Goal: Task Accomplishment & Management: Manage account settings

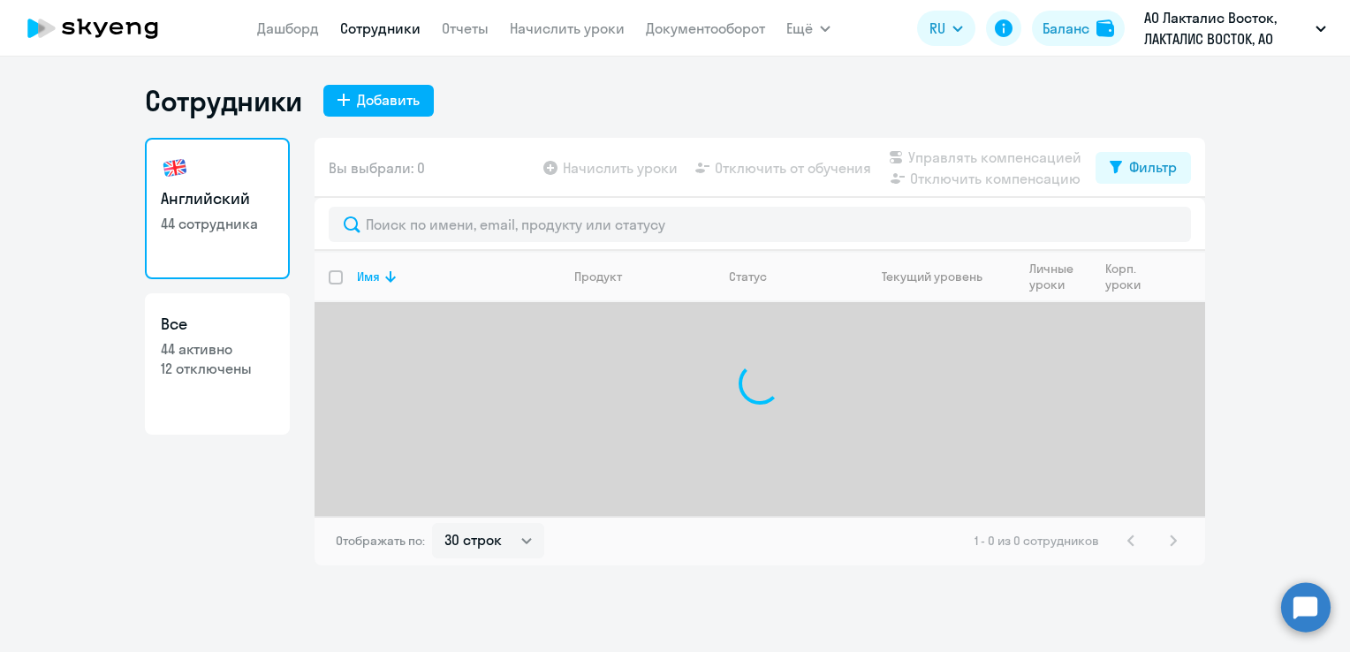
select select "30"
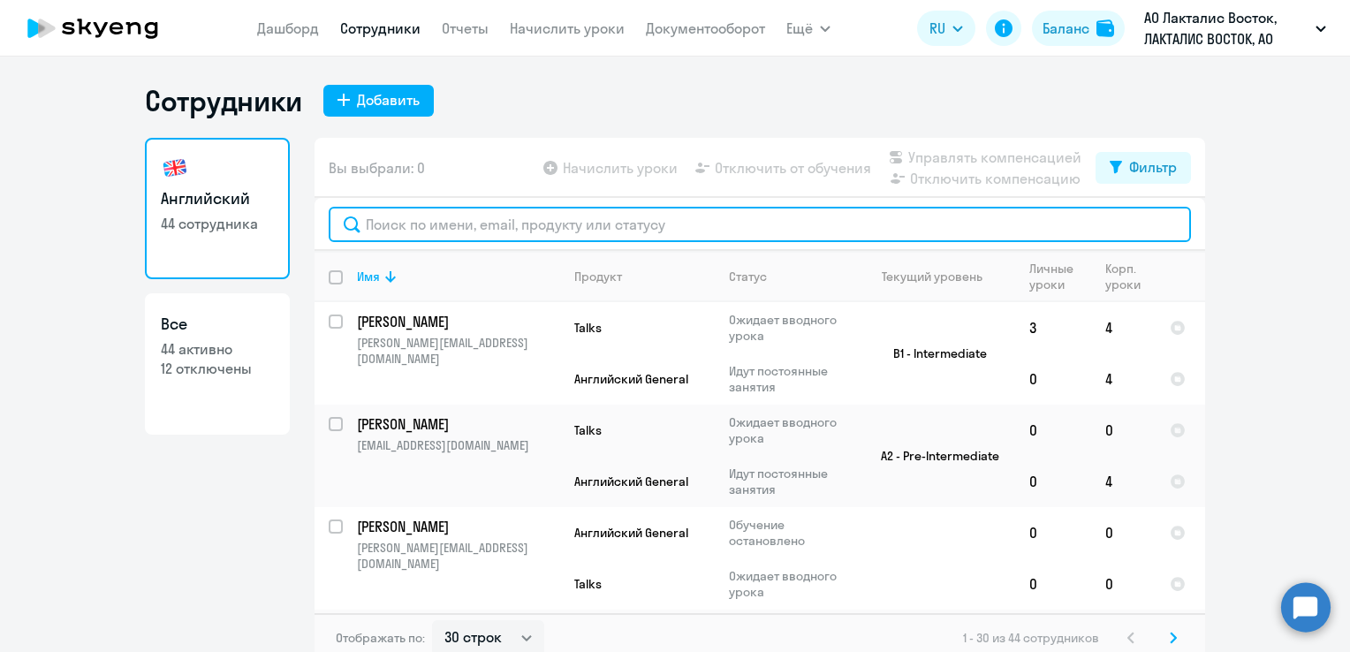
click at [413, 225] on input "text" at bounding box center [760, 224] width 863 height 35
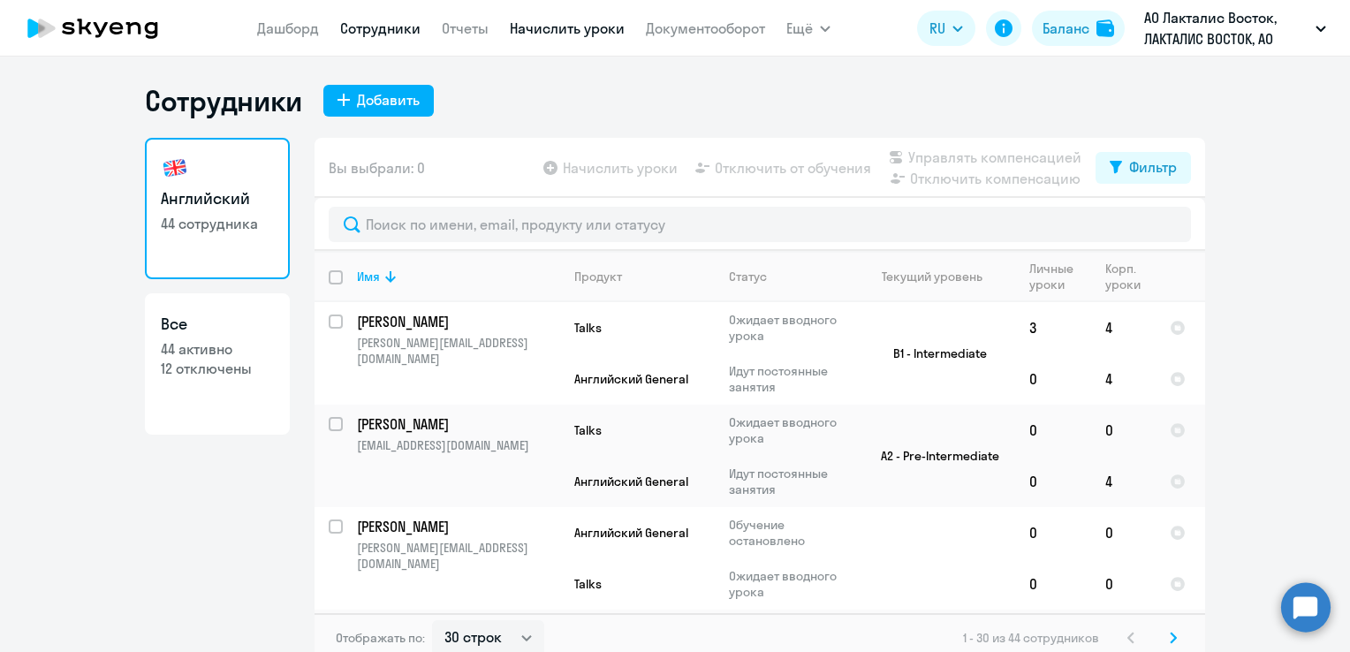
click at [536, 28] on link "Начислить уроки" at bounding box center [567, 28] width 115 height 18
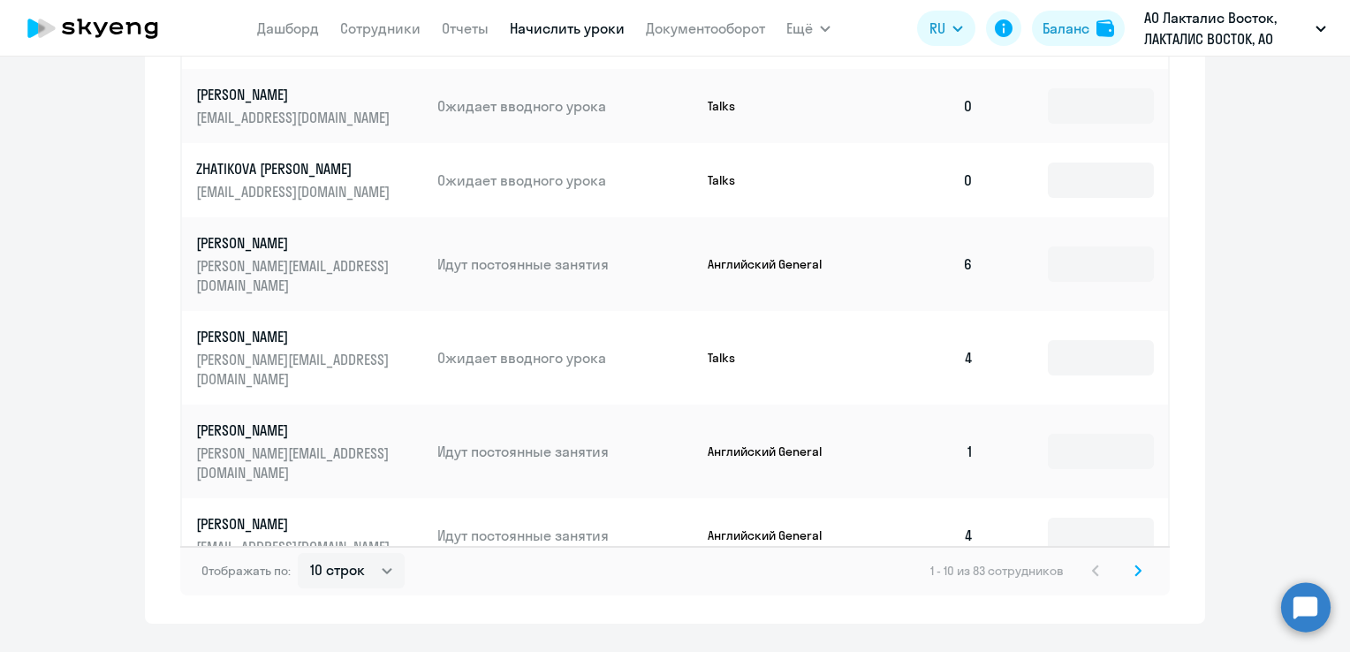
scroll to position [1086, 0]
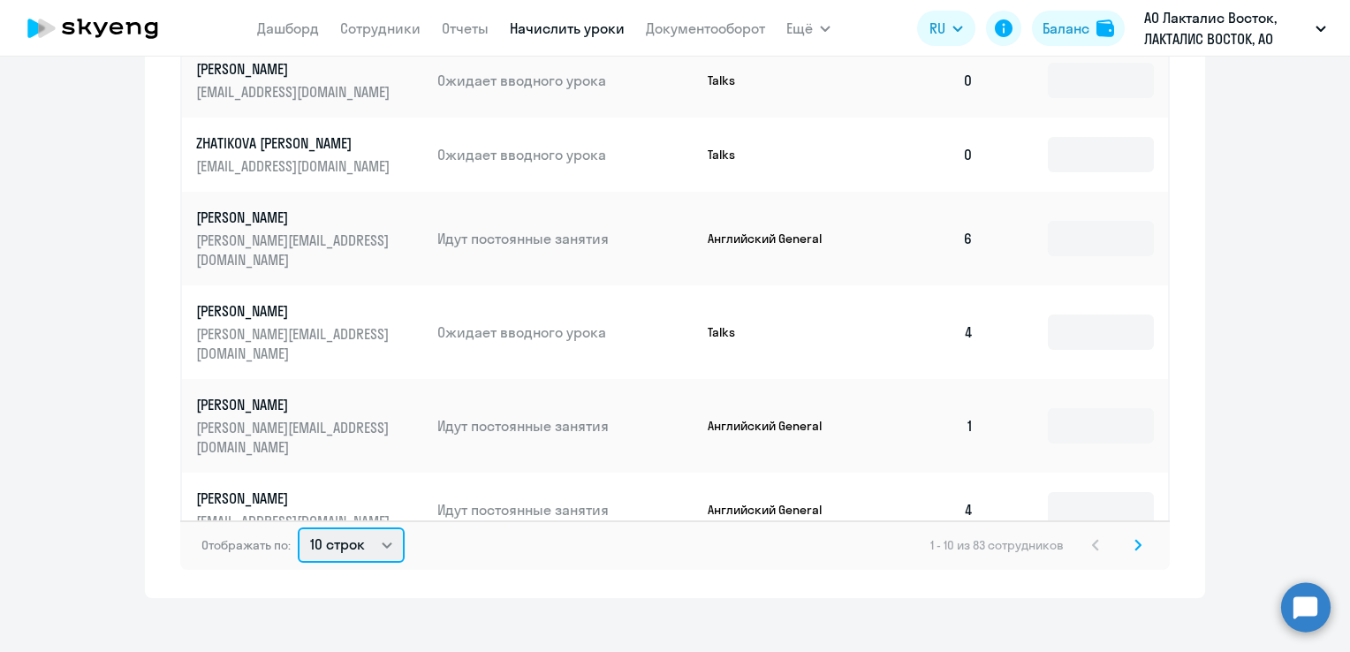
click at [361, 528] on select "10 строк 30 строк 50 строк" at bounding box center [351, 545] width 107 height 35
select select "50"
click at [298, 528] on select "10 строк 30 строк 50 строк" at bounding box center [351, 545] width 107 height 35
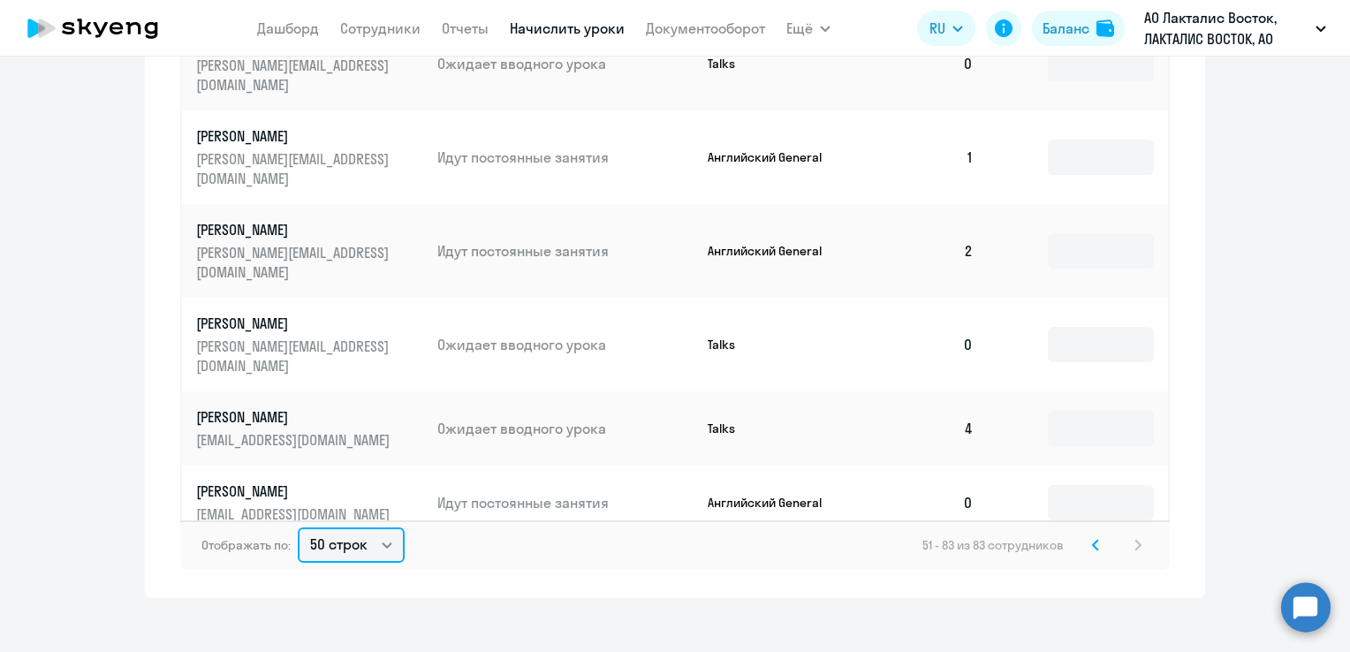
scroll to position [619, 0]
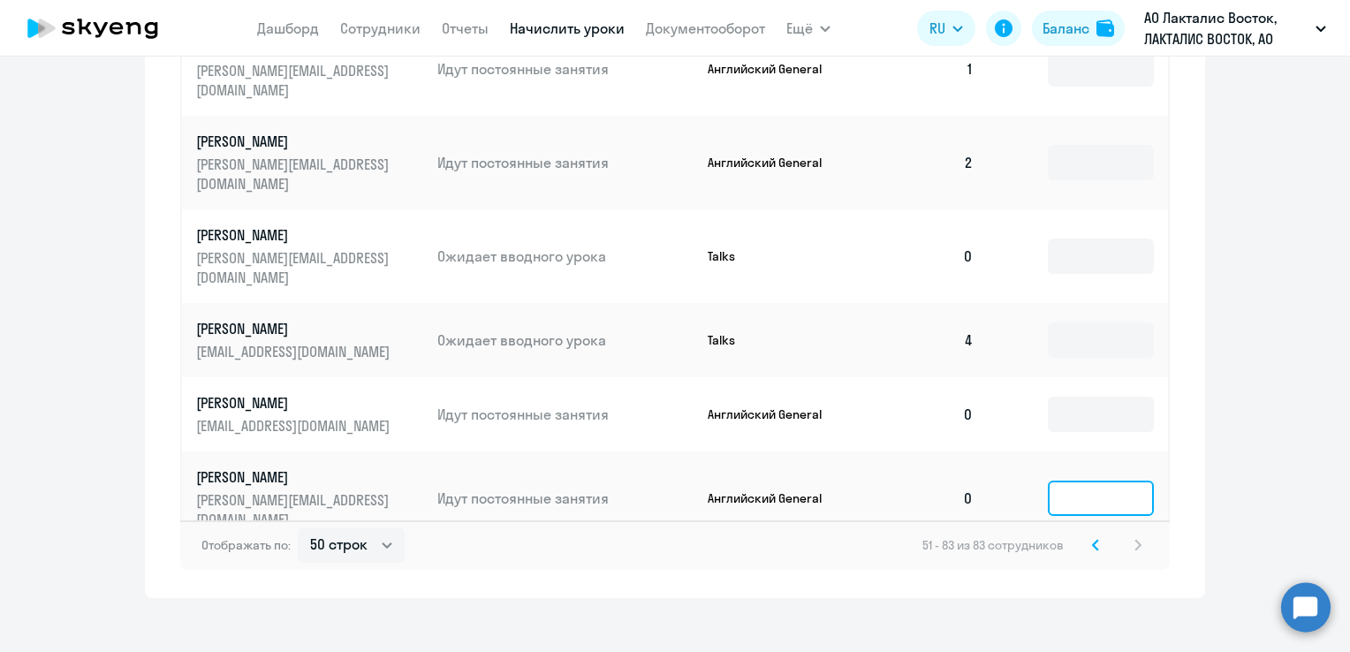
click at [1057, 481] on input at bounding box center [1101, 498] width 106 height 35
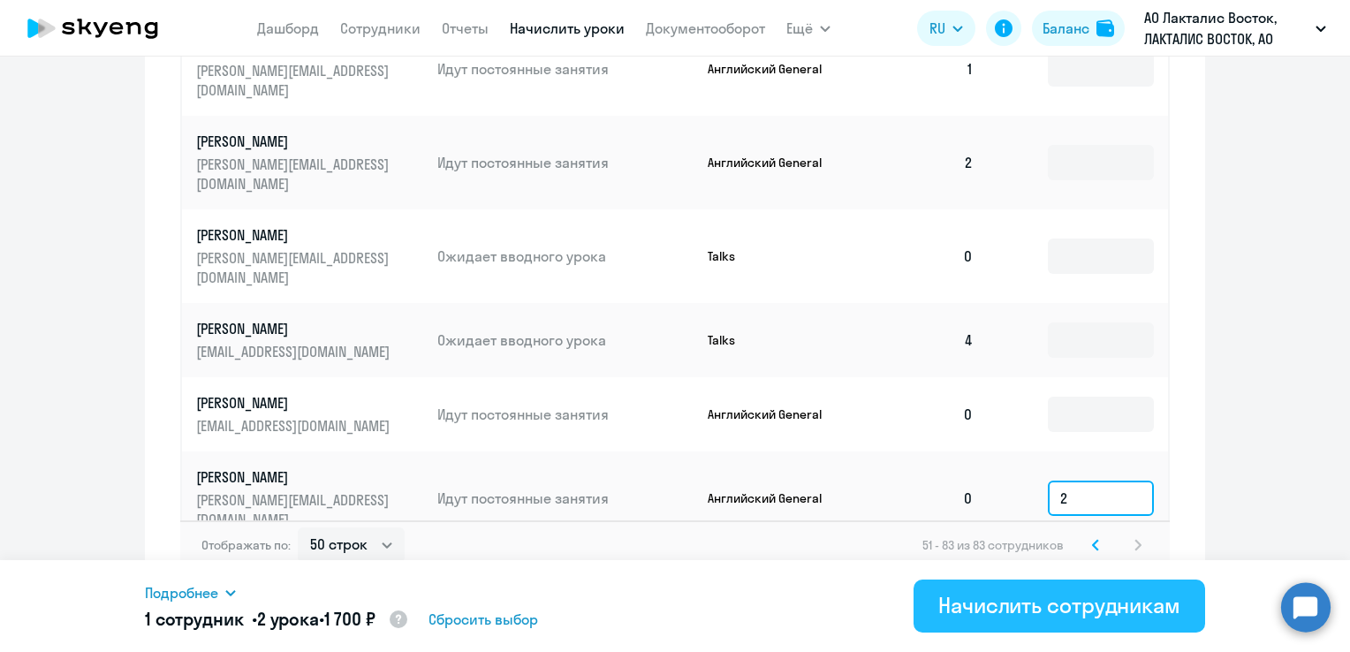
type input "2"
click at [1046, 603] on div "Начислить сотрудникам" at bounding box center [1060, 605] width 242 height 28
